Goal: Understand process/instructions

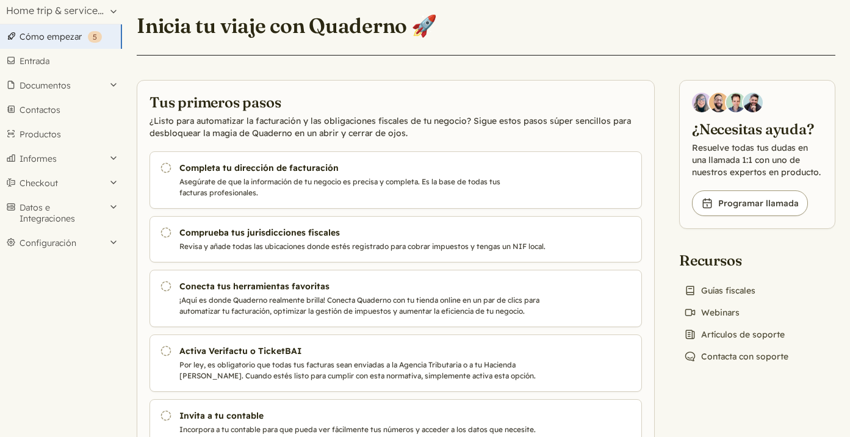
scroll to position [28, 0]
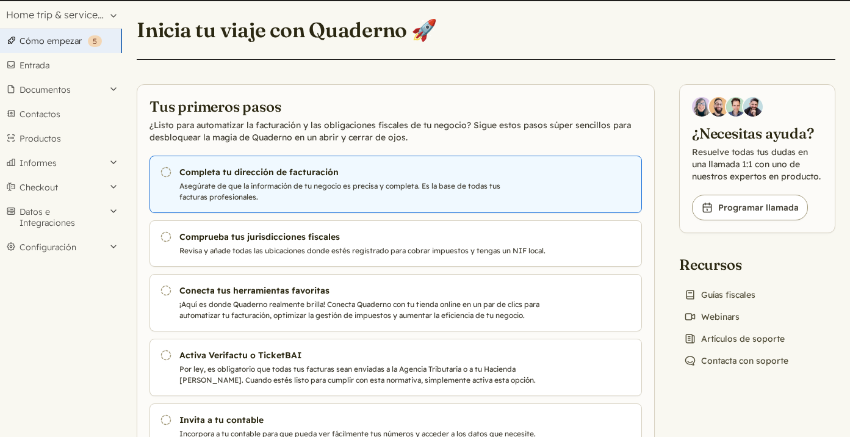
click at [182, 184] on p "Asegúrate de que la información de tu negocio es precisa y completa. Es la base…" at bounding box center [364, 192] width 370 height 22
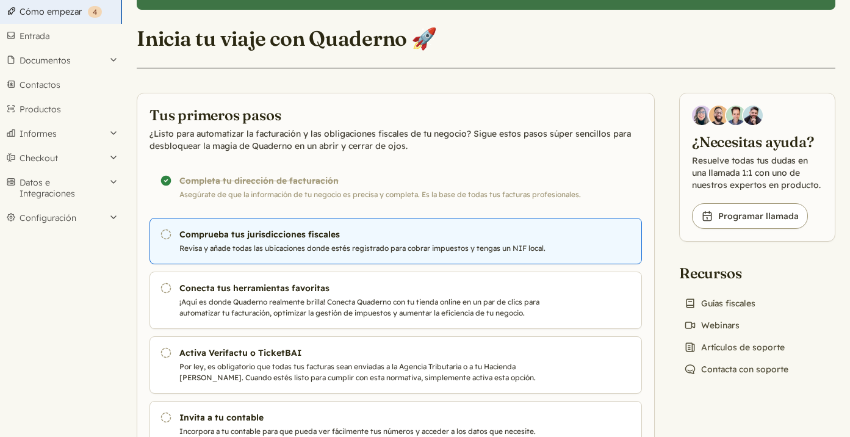
scroll to position [62, 0]
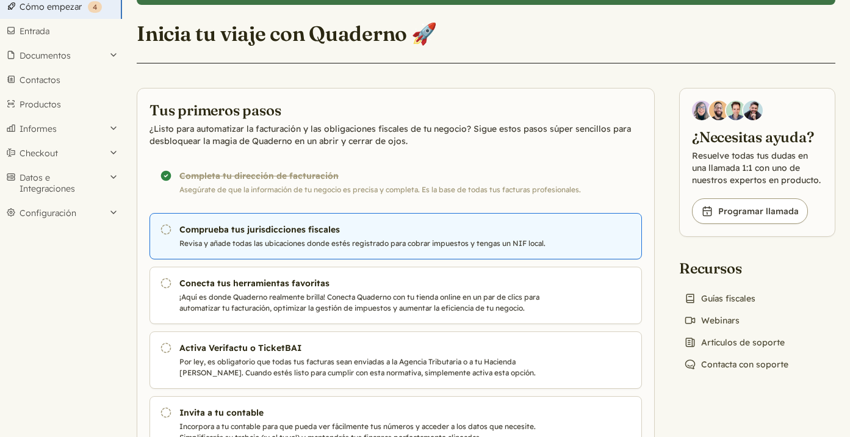
click at [324, 231] on h3 "Comprueba tus jurisdicciones fiscales" at bounding box center [364, 229] width 370 height 12
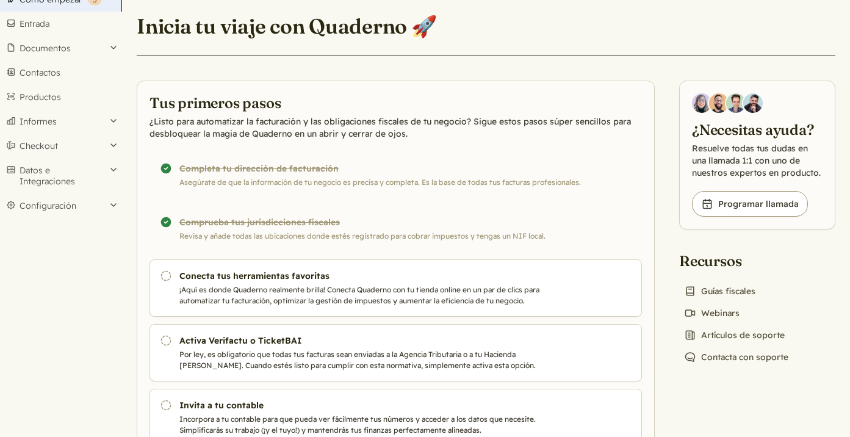
scroll to position [74, 0]
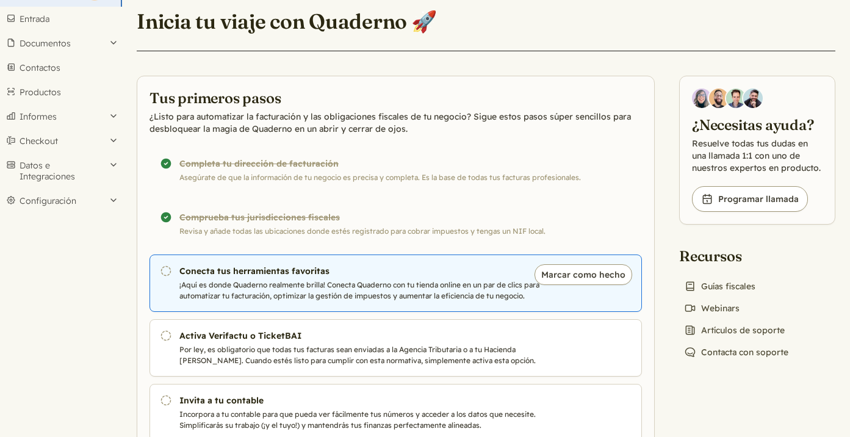
click at [183, 281] on p "¡Aquí es donde Quaderno realmente brilla! Conecta Quaderno con tu tienda online…" at bounding box center [364, 290] width 370 height 22
